Goal: Find specific page/section: Find specific page/section

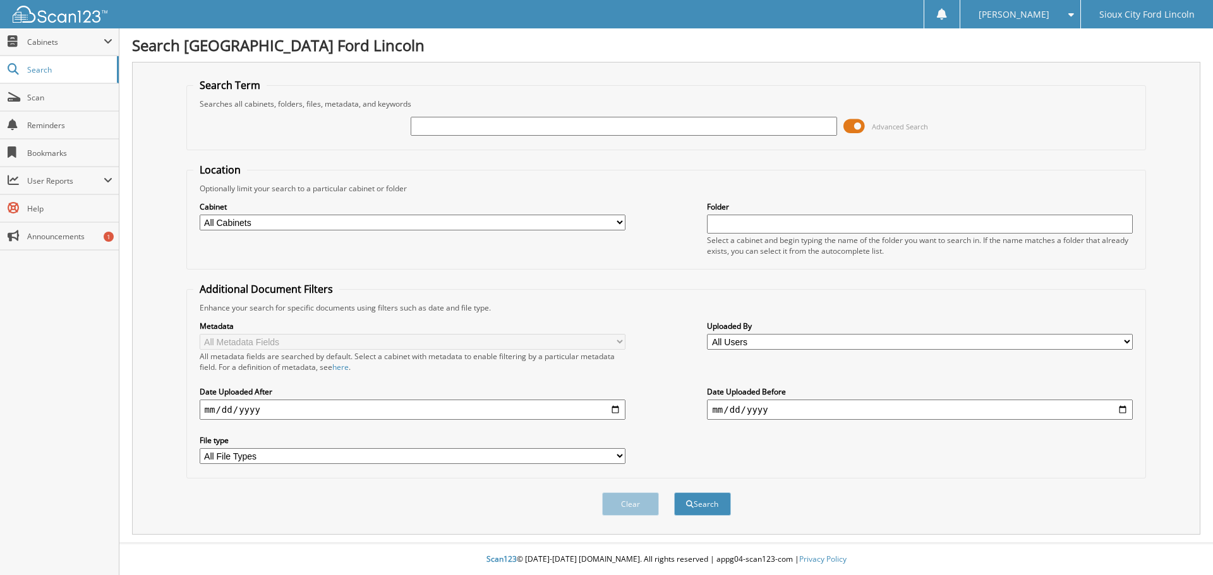
click at [541, 126] on input "text" at bounding box center [624, 126] width 426 height 19
type input "939694"
click at [674, 493] on button "Search" at bounding box center [702, 504] width 57 height 23
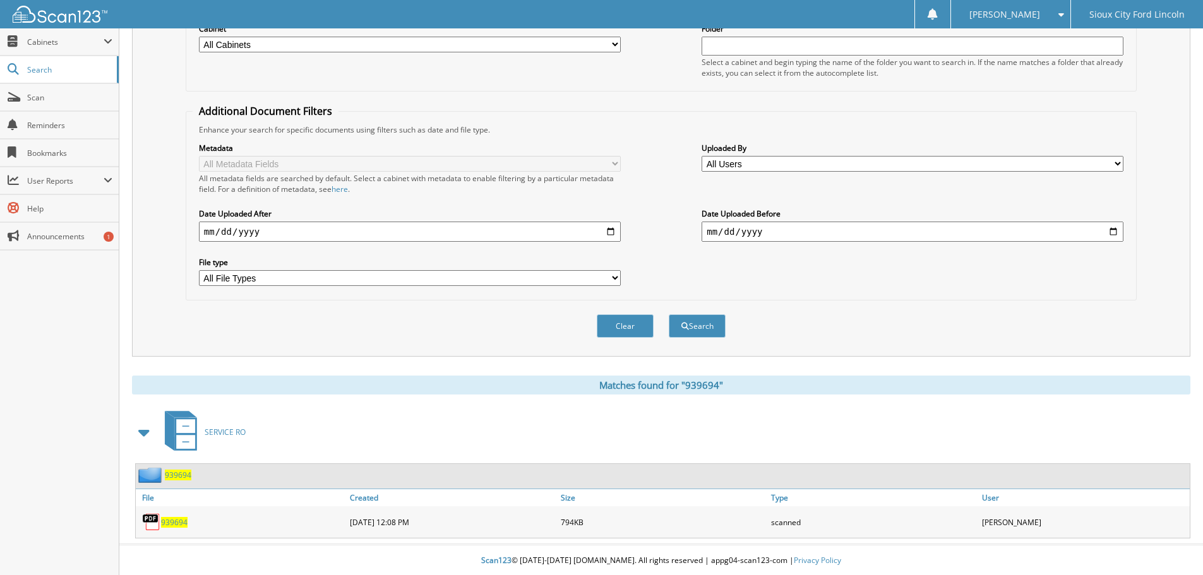
scroll to position [180, 0]
click at [174, 471] on span "939694" at bounding box center [178, 474] width 27 height 11
